Goal: Information Seeking & Learning: Learn about a topic

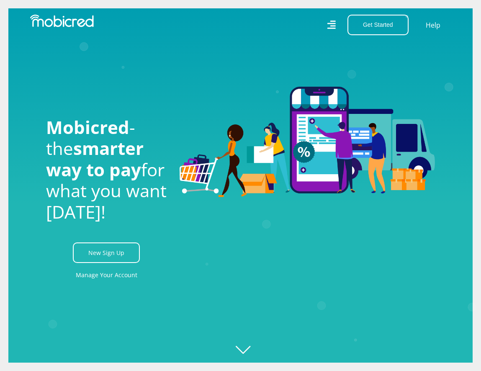
click at [337, 27] on div "Get Started Open an Account Account Holder Login Help" at bounding box center [349, 25] width 217 height 21
click at [334, 26] on icon at bounding box center [331, 25] width 8 height 8
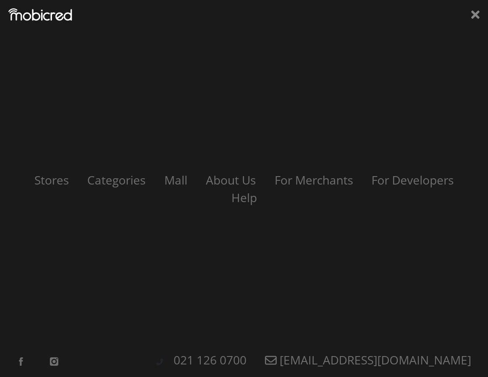
scroll to position [0, 402]
click at [237, 184] on link "About Us" at bounding box center [231, 180] width 70 height 16
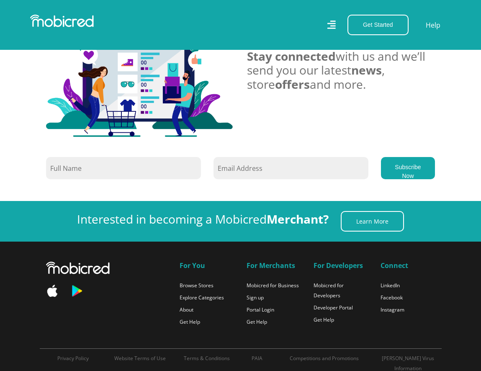
scroll to position [778, 0]
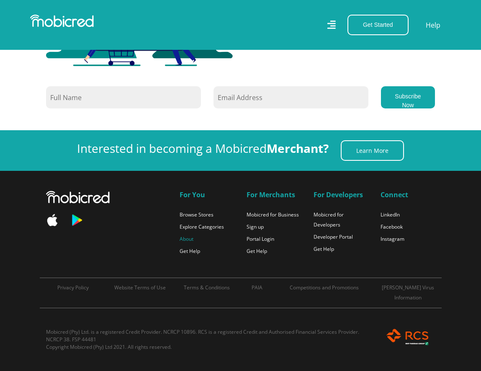
click at [184, 239] on link "About" at bounding box center [187, 238] width 14 height 7
